Goal: Transaction & Acquisition: Purchase product/service

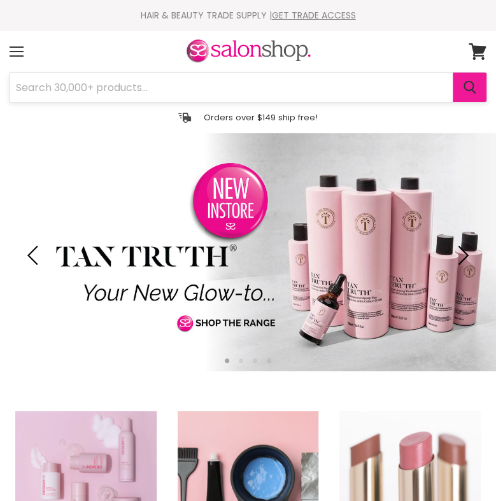
click at [479, 87] on button "Search" at bounding box center [470, 87] width 34 height 29
click at [287, 90] on input "Search" at bounding box center [232, 87] width 444 height 29
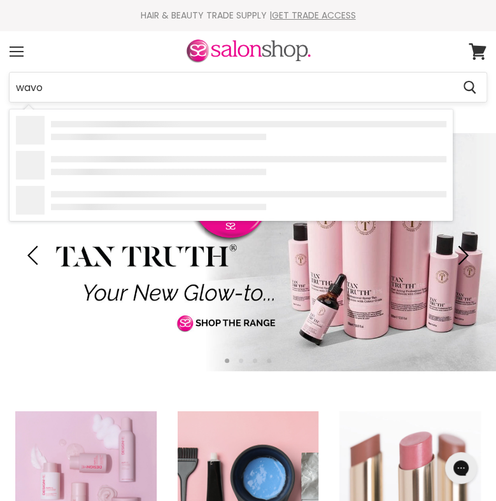
type input "wavol"
